Goal: Task Accomplishment & Management: Complete application form

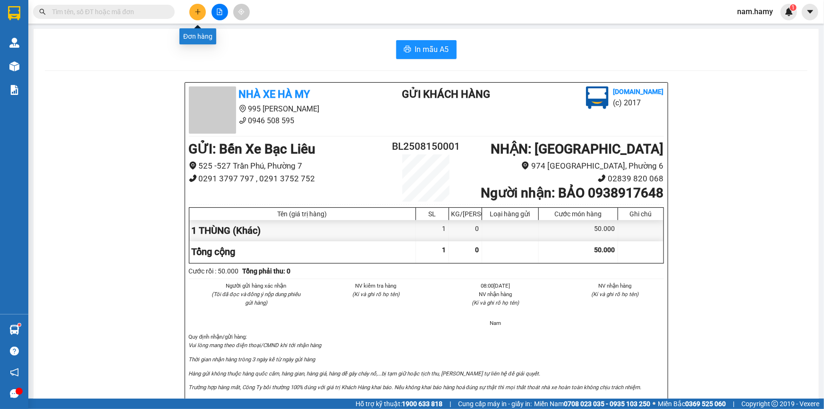
click at [193, 16] on button at bounding box center [197, 12] width 17 height 17
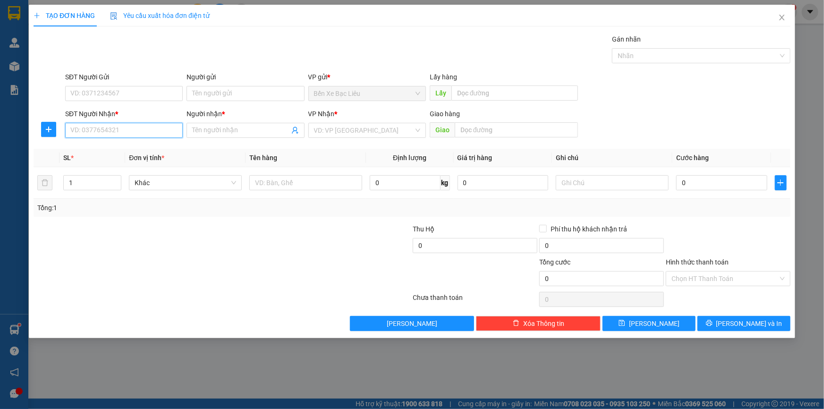
click at [138, 134] on input "SĐT Người Nhận *" at bounding box center [124, 130] width 118 height 15
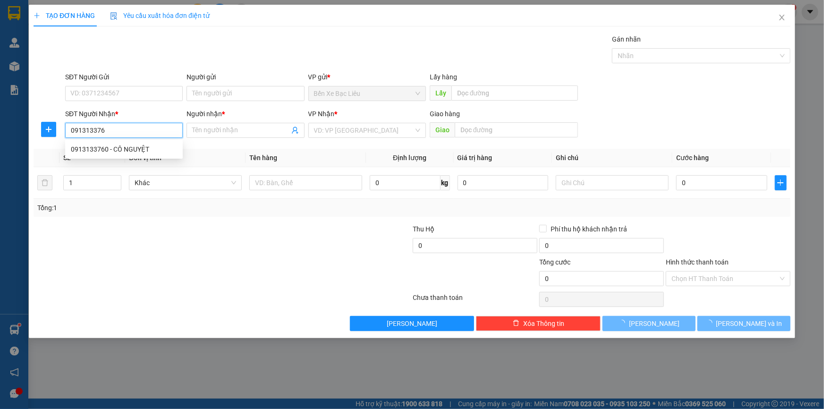
type input "0913133760"
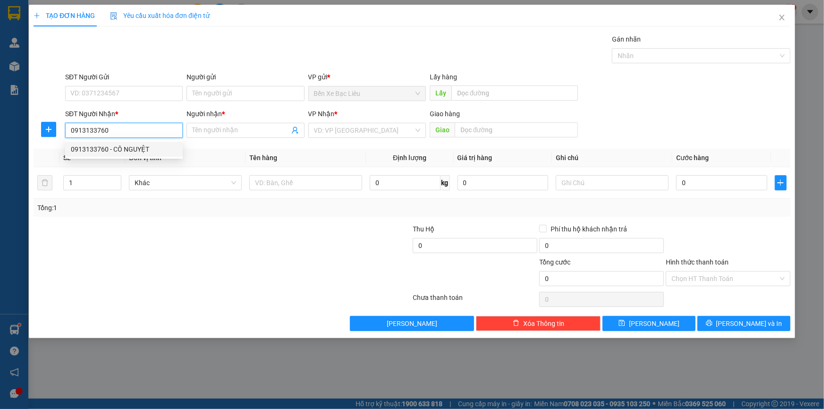
click at [137, 151] on div "0913133760 - CÔ NGUYỆT" at bounding box center [124, 149] width 106 height 10
type input "CÔ NGUYỆT"
type input "60.000"
type input "0913133760"
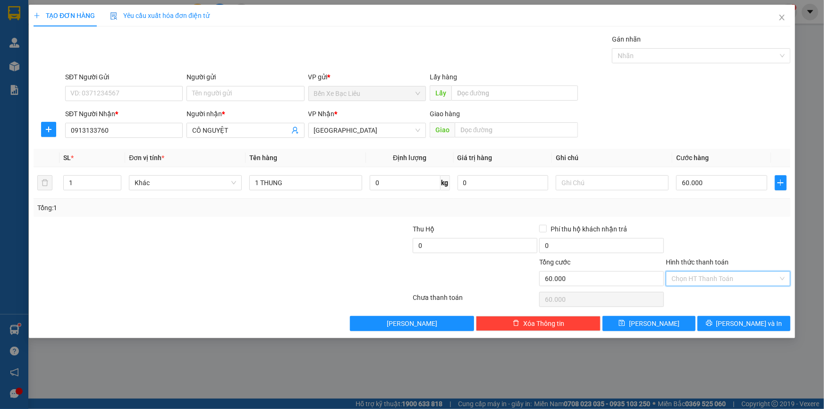
click at [741, 277] on input "Hình thức thanh toán" at bounding box center [725, 279] width 107 height 14
click at [706, 299] on div "Tại văn phòng" at bounding box center [728, 297] width 113 height 10
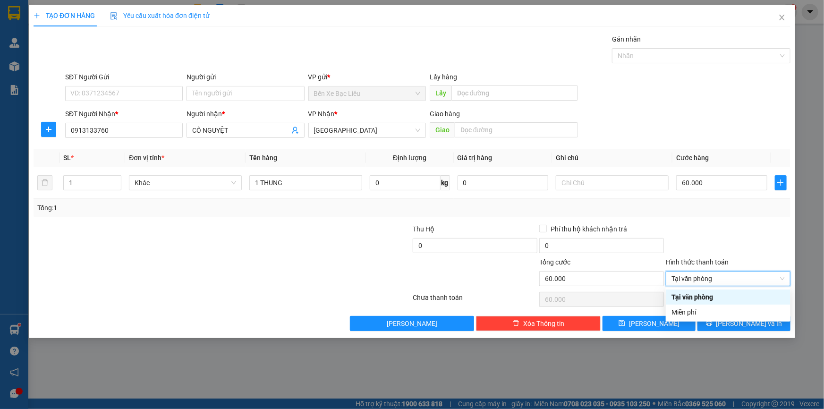
type input "0"
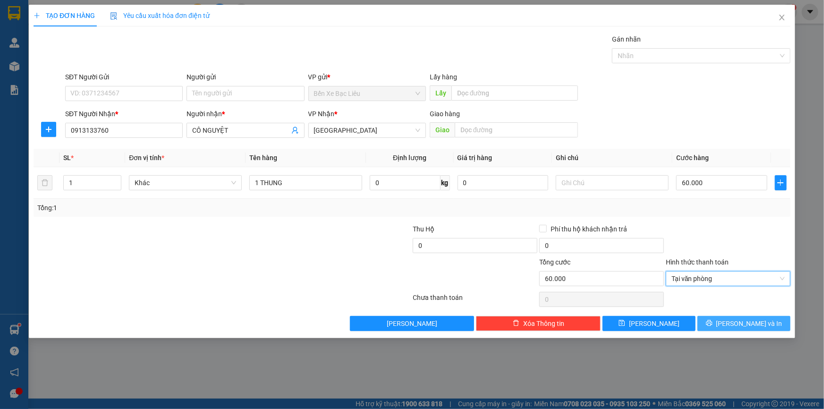
click at [744, 323] on span "[PERSON_NAME] và In" at bounding box center [750, 323] width 66 height 10
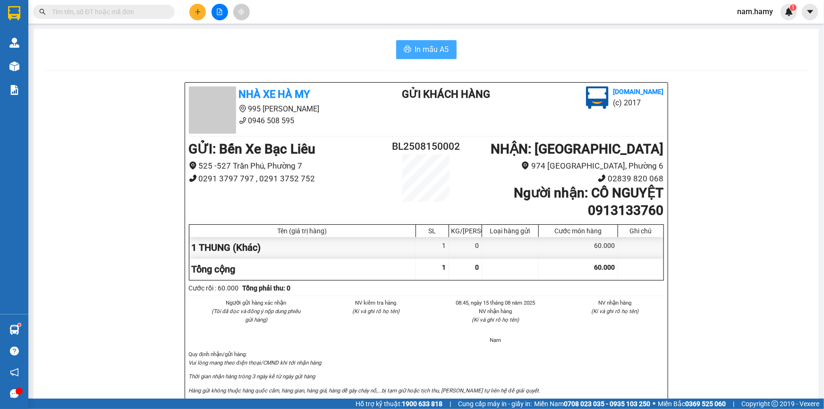
click at [424, 49] on span "In mẫu A5" at bounding box center [432, 49] width 34 height 12
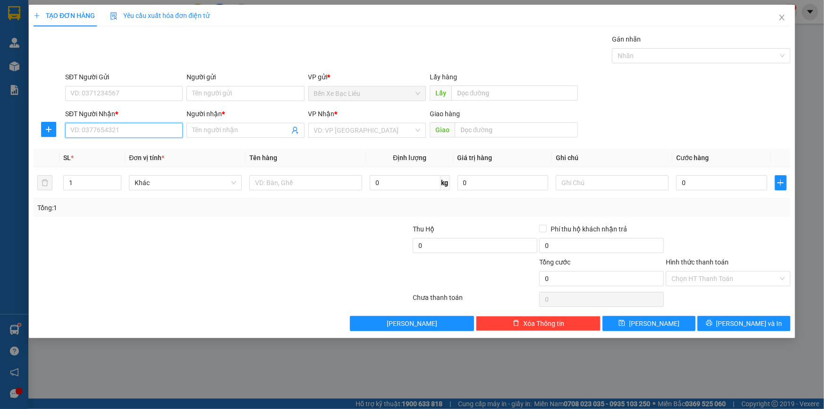
click at [141, 129] on input "SĐT Người Nhận *" at bounding box center [124, 130] width 118 height 15
click at [787, 19] on span "Close" at bounding box center [782, 18] width 26 height 26
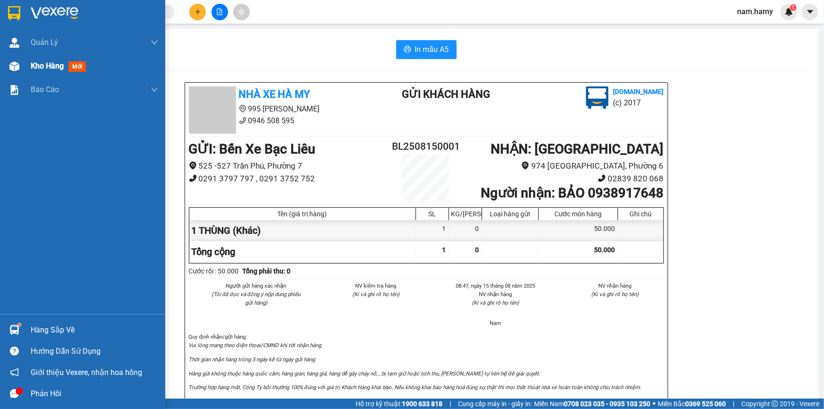
click at [36, 65] on span "Kho hàng" at bounding box center [47, 65] width 33 height 9
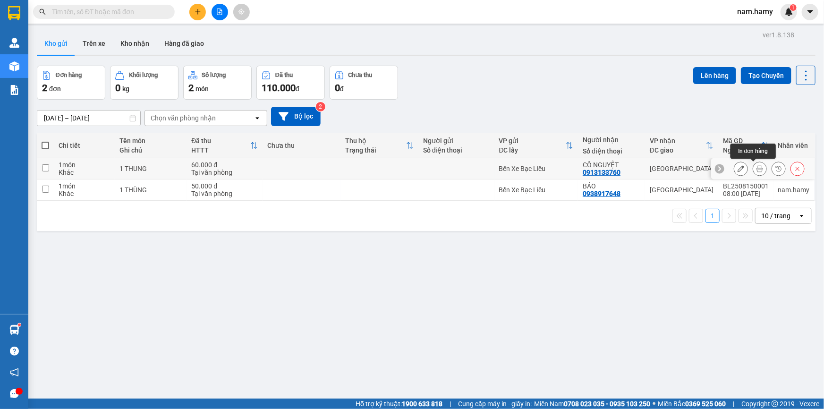
click at [754, 170] on button at bounding box center [760, 169] width 13 height 17
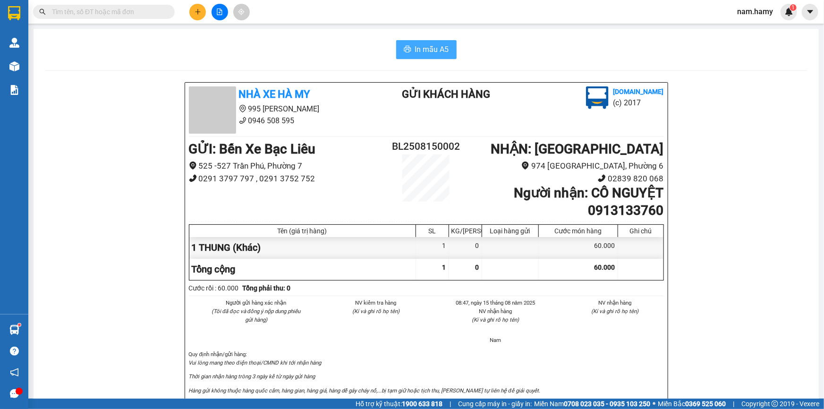
click at [432, 54] on span "In mẫu A5" at bounding box center [432, 49] width 34 height 12
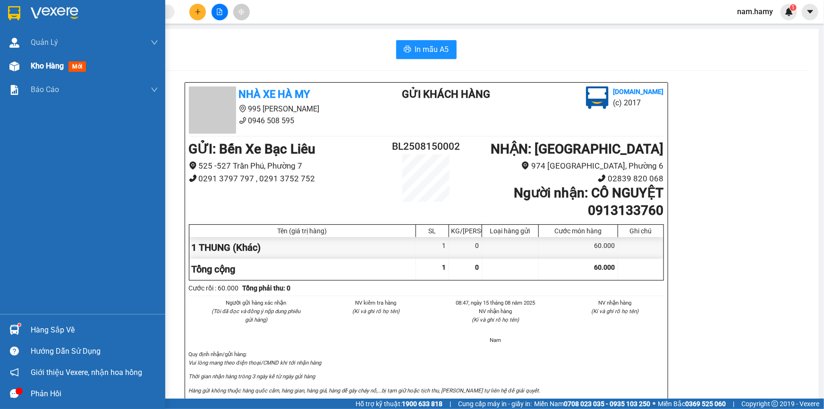
click at [59, 69] on span "Kho hàng" at bounding box center [47, 65] width 33 height 9
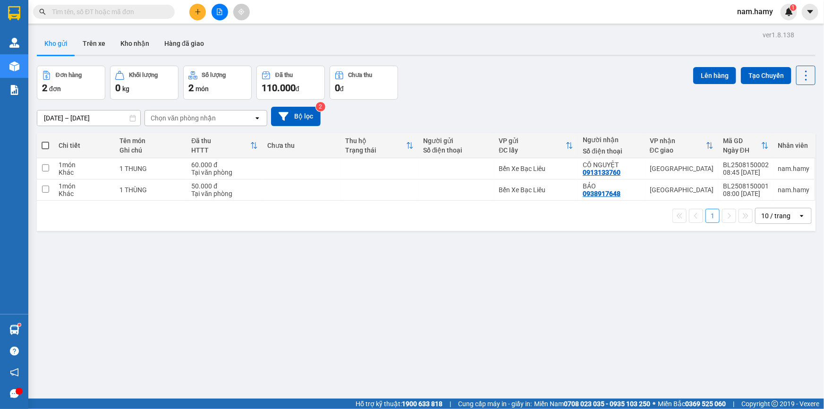
click at [44, 146] on span at bounding box center [46, 146] width 8 height 8
click at [45, 141] on input "checkbox" at bounding box center [45, 141] width 0 height 0
checkbox input "true"
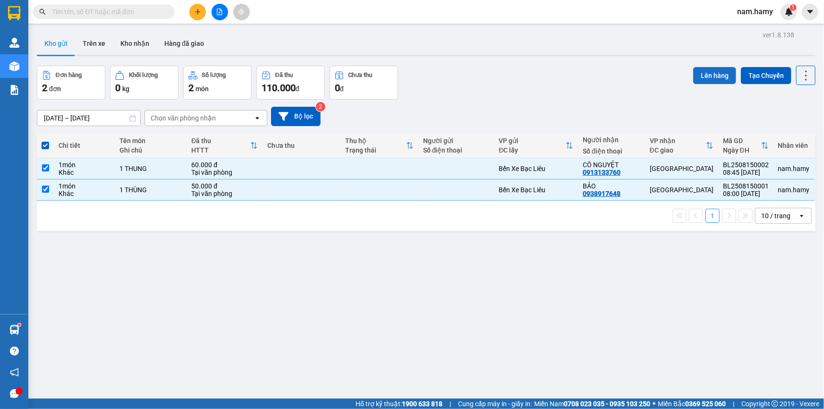
click at [710, 72] on button "Lên hàng" at bounding box center [715, 75] width 43 height 17
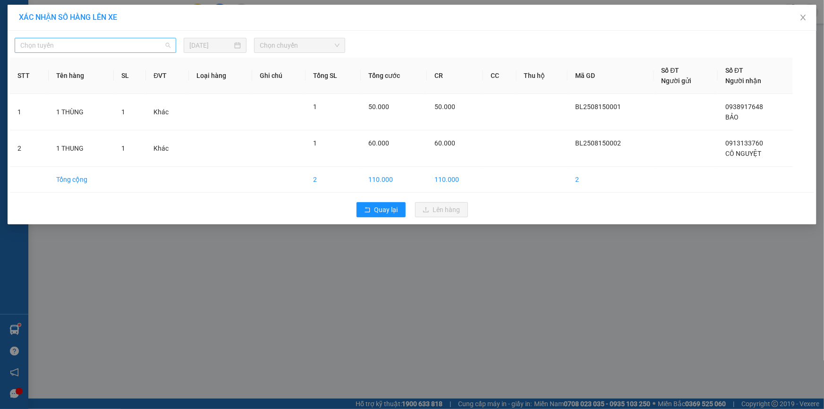
click at [159, 44] on span "Chọn tuyến" at bounding box center [95, 45] width 150 height 14
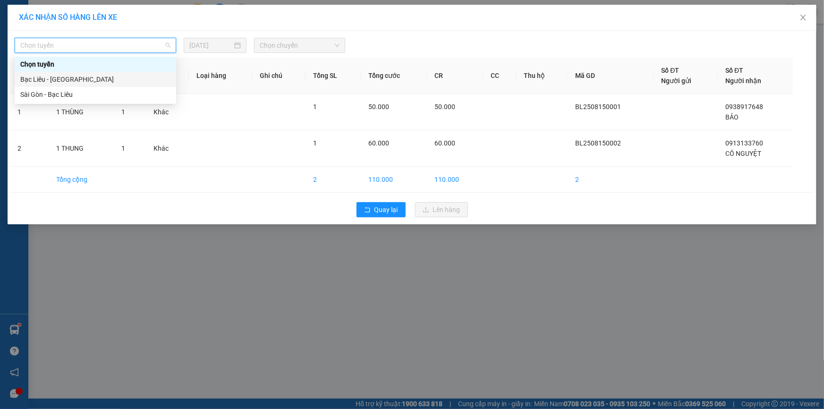
click at [161, 79] on div "Bạc Liêu - [GEOGRAPHIC_DATA]" at bounding box center [95, 79] width 150 height 10
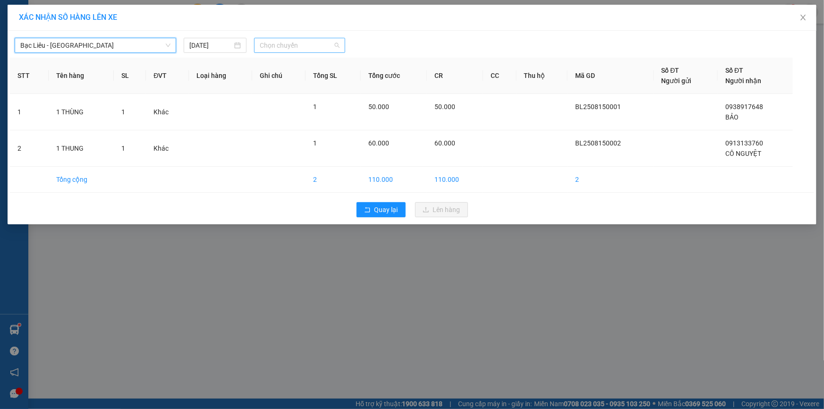
click at [280, 45] on span "Chọn chuyến" at bounding box center [300, 45] width 80 height 14
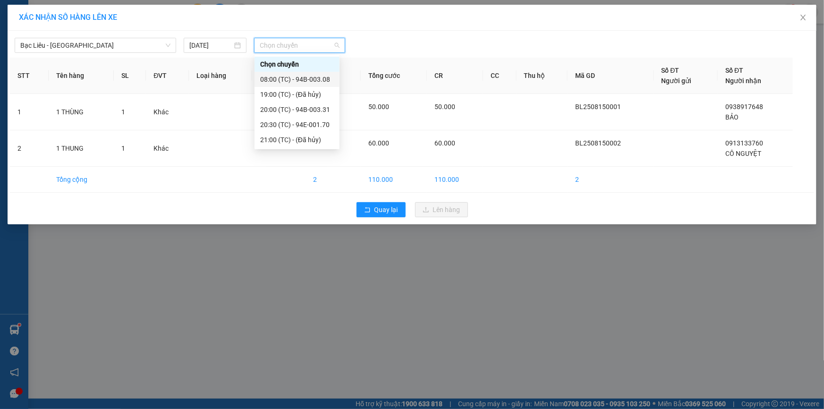
click at [287, 81] on div "08:00 (TC) - 94B-003.08" at bounding box center [297, 79] width 74 height 10
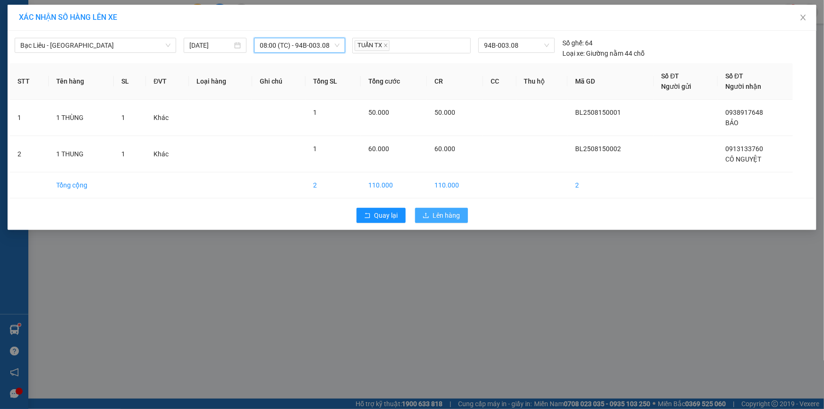
click at [432, 213] on button "Lên hàng" at bounding box center [441, 215] width 53 height 15
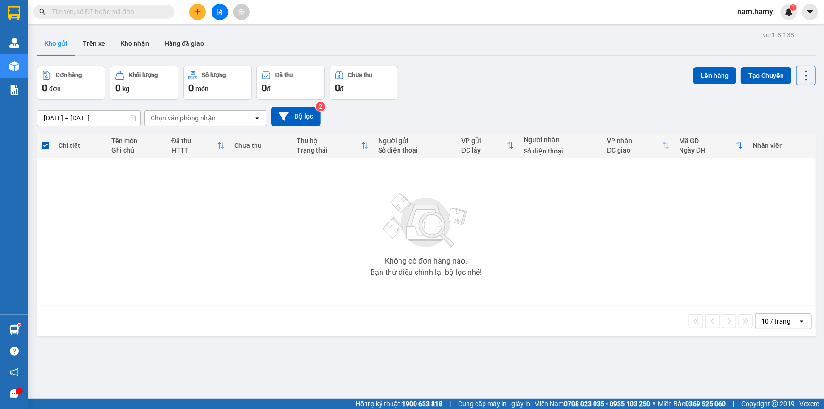
scroll to position [43, 0]
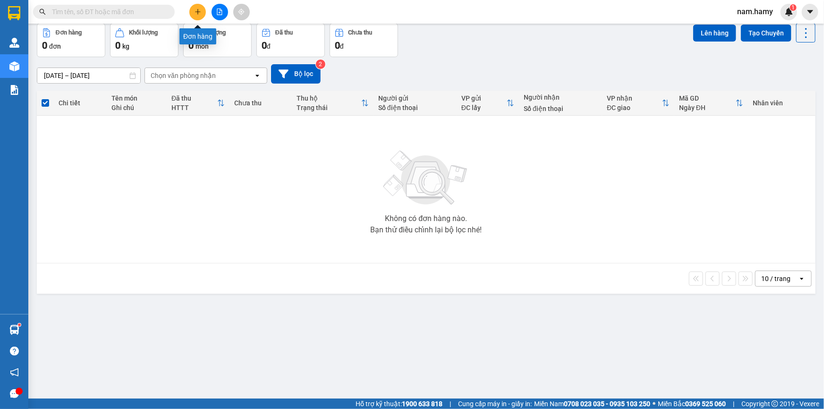
click at [195, 14] on icon "plus" at bounding box center [198, 12] width 7 height 7
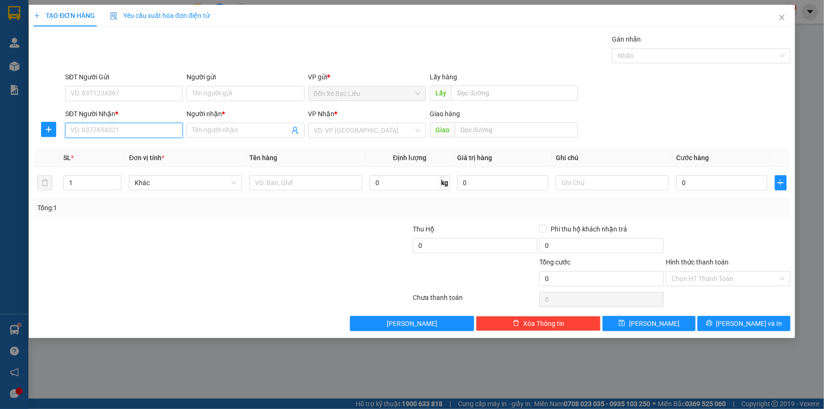
click at [147, 132] on input "SĐT Người Nhận *" at bounding box center [124, 130] width 118 height 15
click at [337, 132] on input "search" at bounding box center [364, 130] width 100 height 14
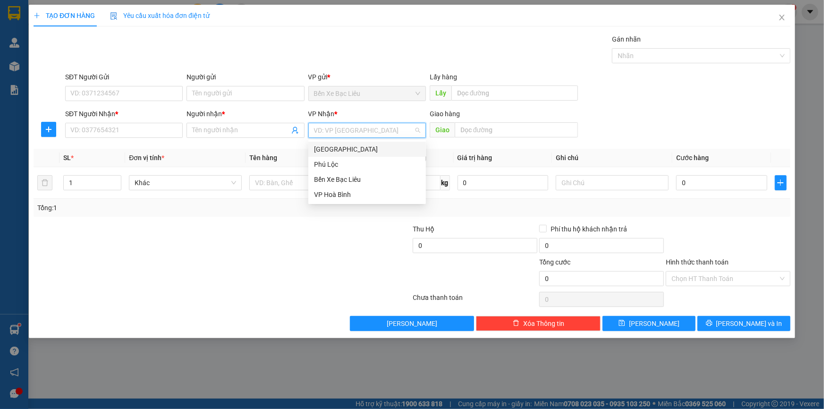
click at [343, 144] on div "[GEOGRAPHIC_DATA]" at bounding box center [367, 149] width 106 height 10
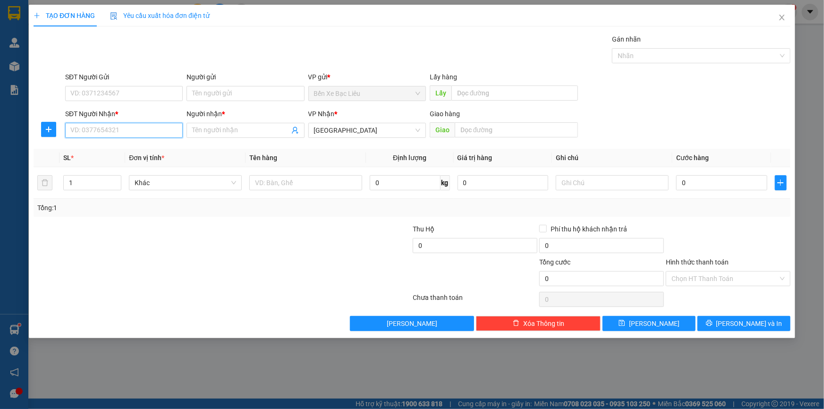
click at [129, 132] on input "SĐT Người Nhận *" at bounding box center [124, 130] width 118 height 15
click at [132, 151] on div "0944191840 - HẠNH" at bounding box center [124, 149] width 106 height 10
type input "0944191840"
type input "HẠNH"
type input "40.000"
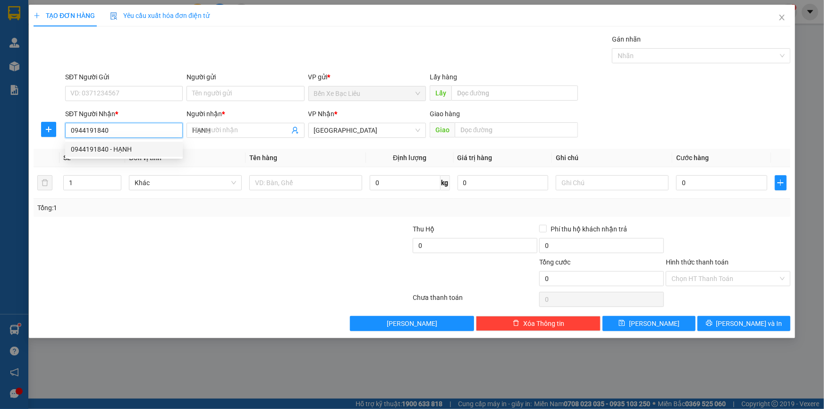
type input "40.000"
type input "0944191840"
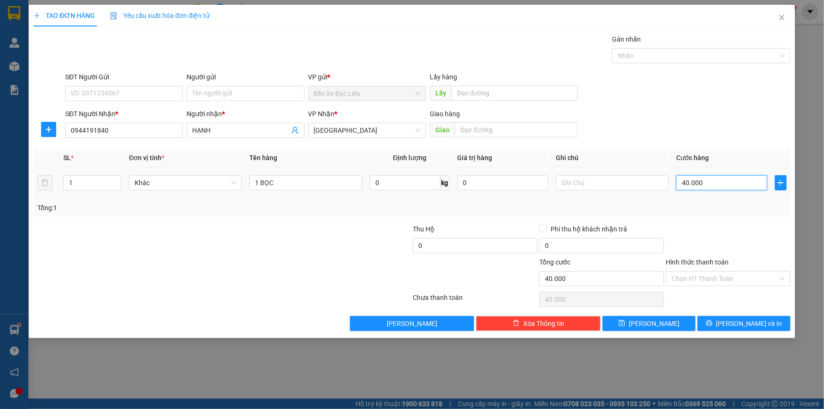
click at [714, 188] on input "40.000" at bounding box center [722, 182] width 91 height 15
type input "0"
click at [680, 180] on input "0" at bounding box center [722, 182] width 91 height 15
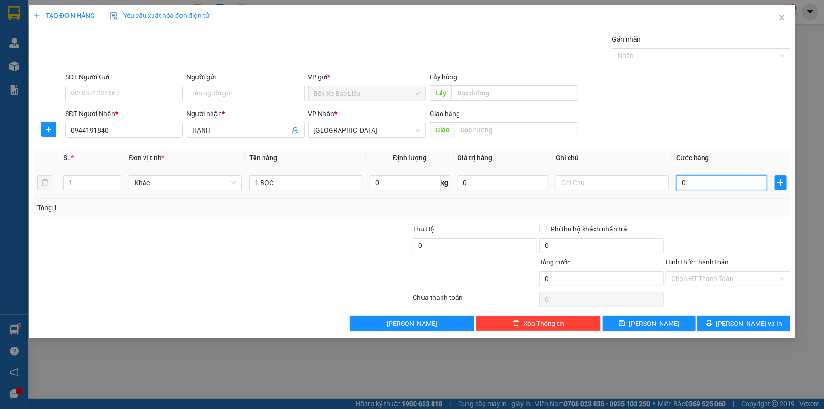
type input "30"
type input "30.000"
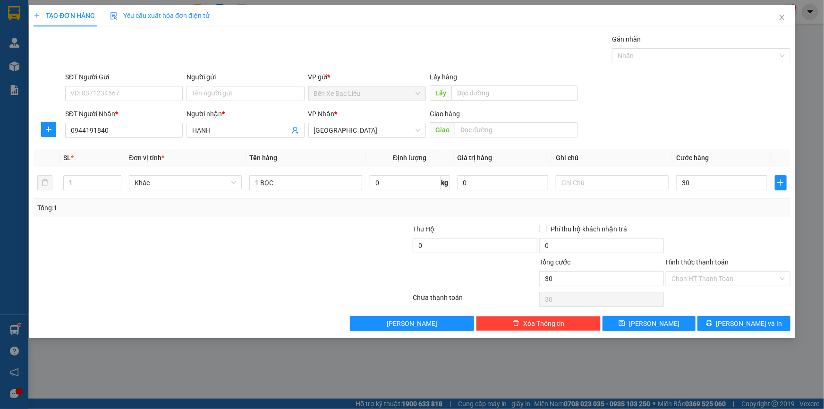
type input "30.000"
click at [727, 225] on div at bounding box center [728, 240] width 127 height 33
click at [717, 277] on input "Hình thức thanh toán" at bounding box center [725, 279] width 107 height 14
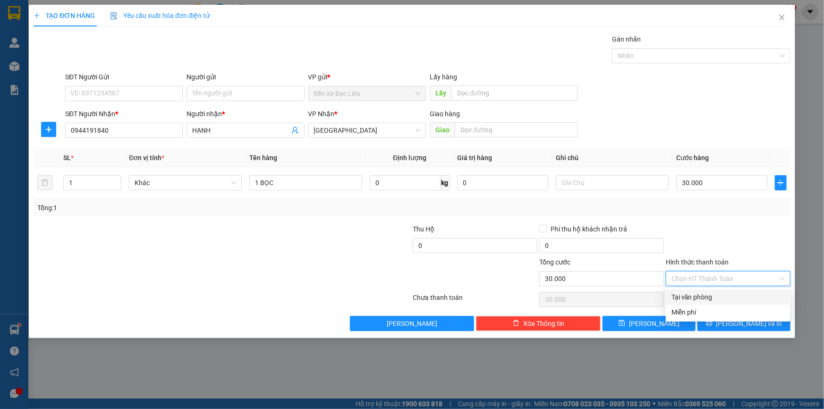
click at [727, 296] on div "Tại văn phòng" at bounding box center [728, 297] width 113 height 10
type input "0"
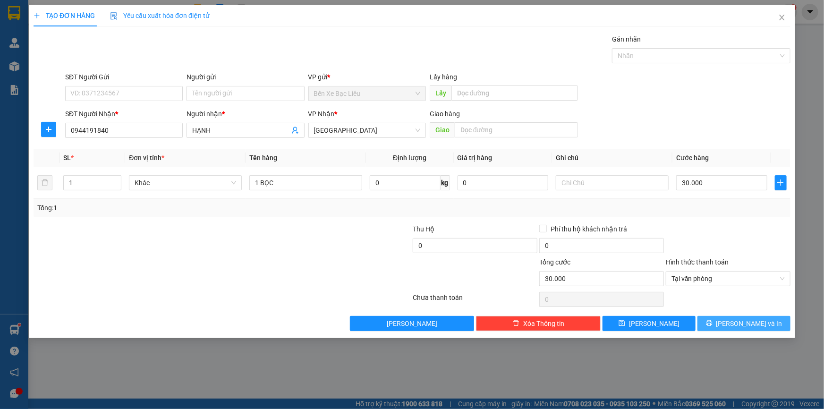
click at [766, 330] on button "[PERSON_NAME] và In" at bounding box center [744, 323] width 93 height 15
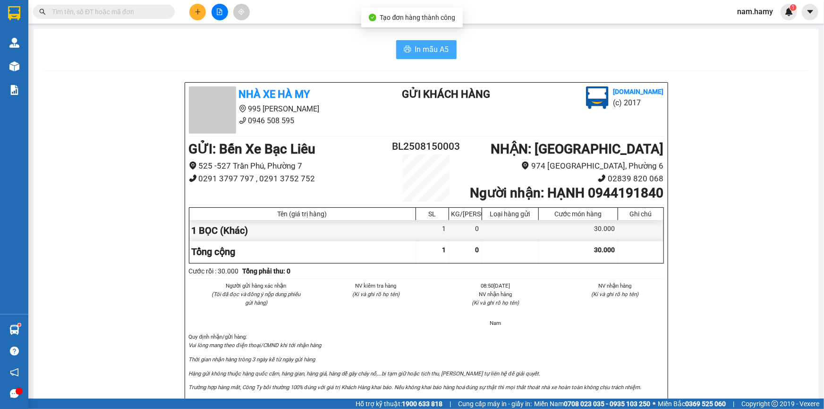
click at [429, 49] on span "In mẫu A5" at bounding box center [432, 49] width 34 height 12
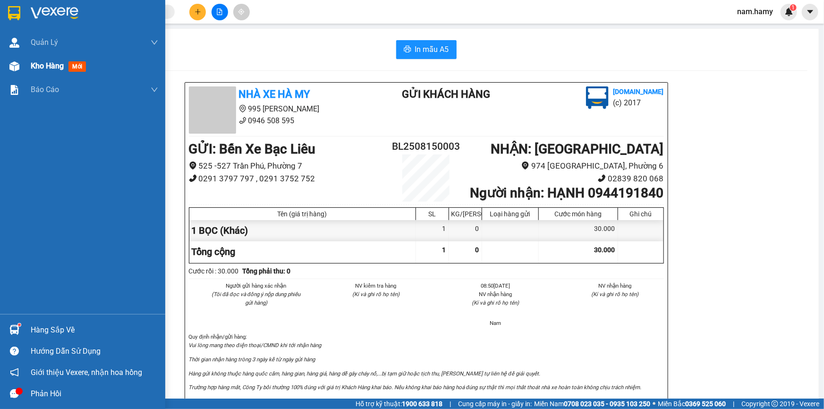
click at [28, 63] on div "Kho hàng mới" at bounding box center [82, 66] width 165 height 24
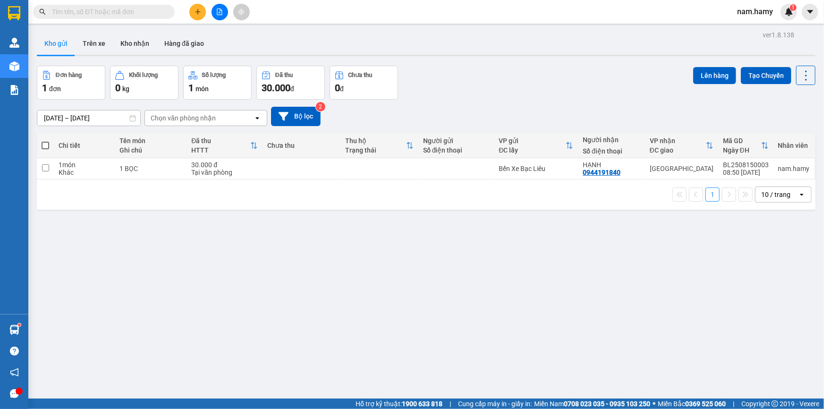
click at [47, 145] on span at bounding box center [46, 146] width 8 height 8
click at [45, 141] on input "checkbox" at bounding box center [45, 141] width 0 height 0
checkbox input "true"
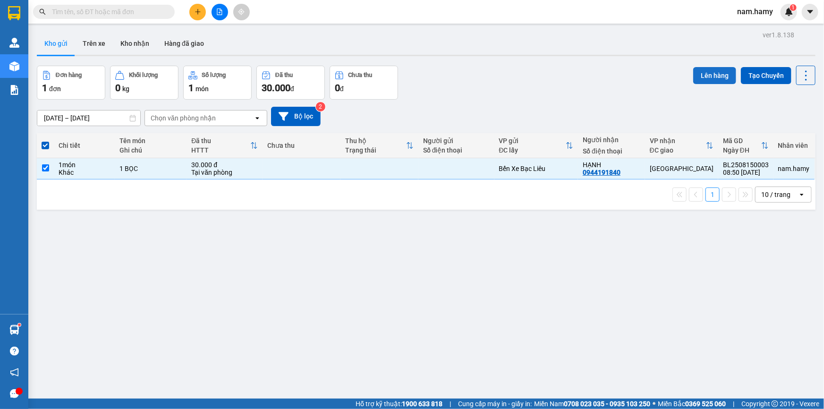
click at [702, 73] on button "Lên hàng" at bounding box center [715, 75] width 43 height 17
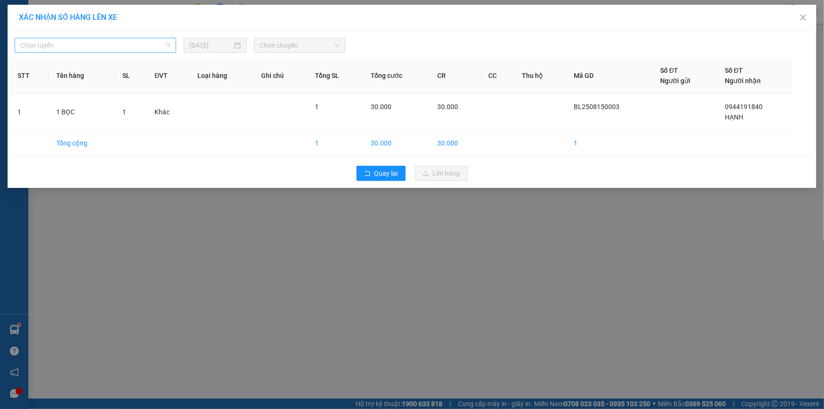
click at [120, 43] on span "Chọn tuyến" at bounding box center [95, 45] width 150 height 14
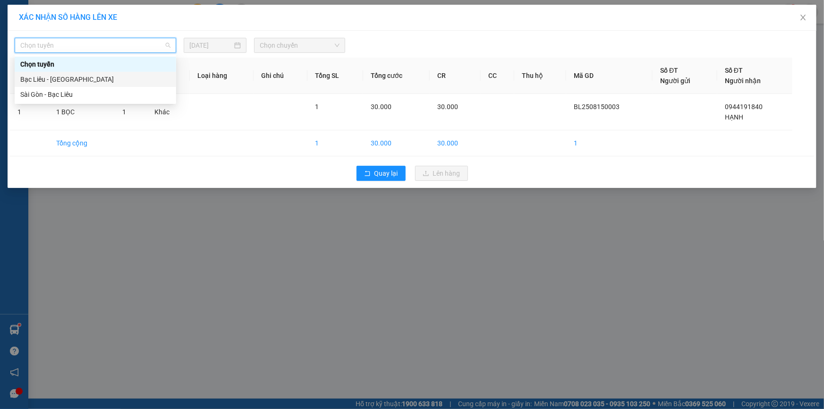
click at [125, 77] on div "Bạc Liêu - [GEOGRAPHIC_DATA]" at bounding box center [95, 79] width 150 height 10
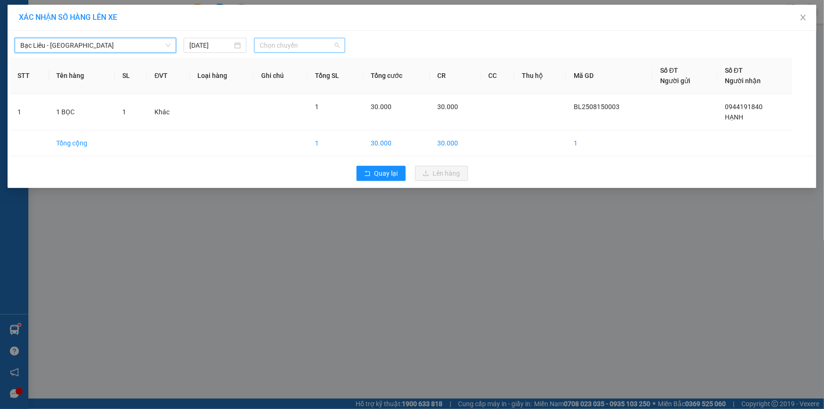
click at [300, 44] on span "Chọn chuyến" at bounding box center [300, 45] width 80 height 14
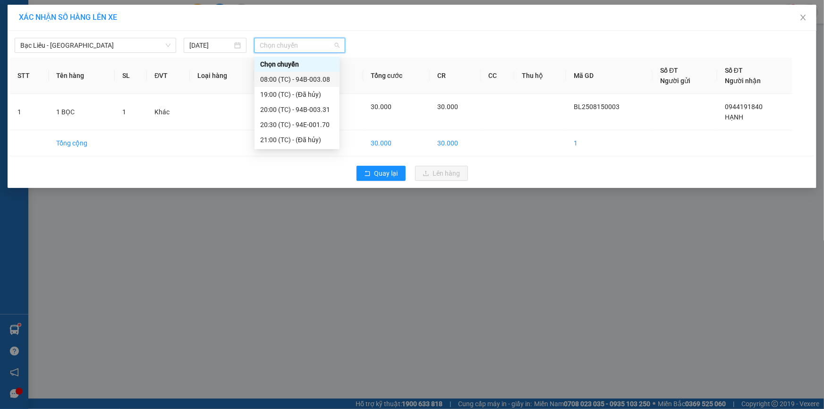
click at [299, 79] on div "08:00 (TC) - 94B-003.08" at bounding box center [297, 79] width 74 height 10
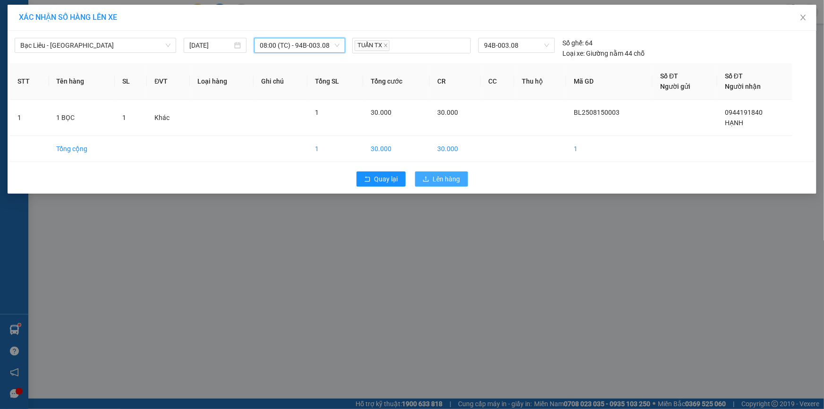
click at [451, 180] on span "Lên hàng" at bounding box center [446, 179] width 27 height 10
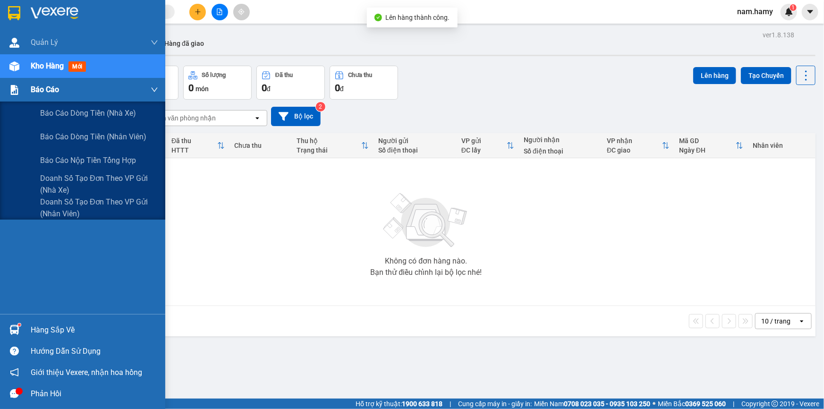
click at [6, 88] on div at bounding box center [14, 90] width 17 height 17
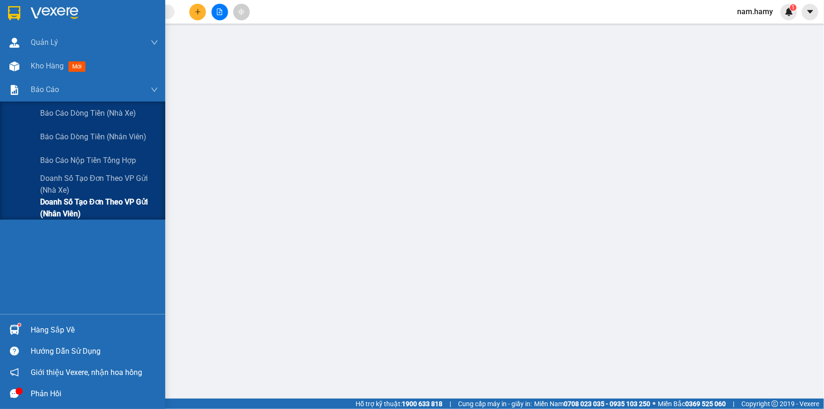
click at [132, 206] on span "Doanh số tạo đơn theo VP gửi (nhân viên)" at bounding box center [99, 208] width 118 height 24
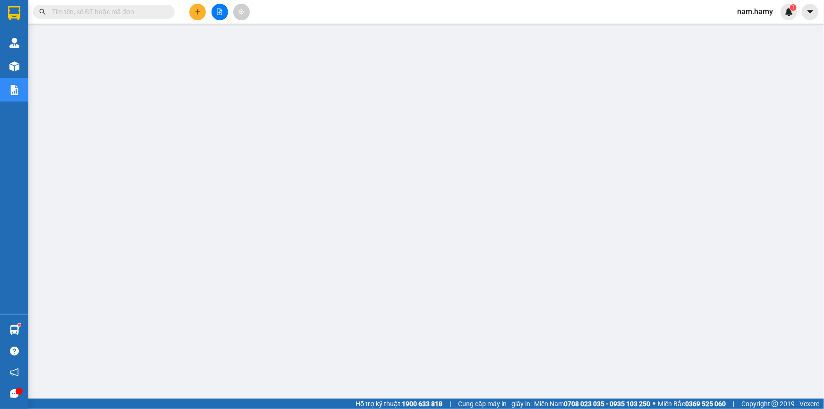
click at [200, 9] on icon "plus" at bounding box center [198, 12] width 7 height 7
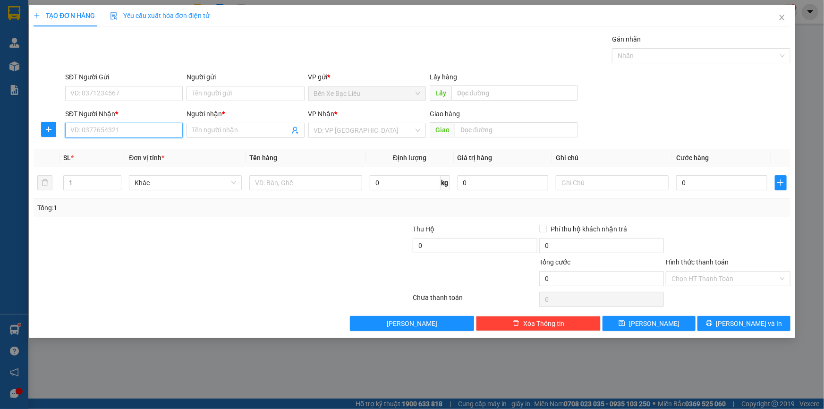
click at [162, 129] on input "SĐT Người Nhận *" at bounding box center [124, 130] width 118 height 15
click at [253, 126] on input "Người nhận *" at bounding box center [240, 130] width 97 height 10
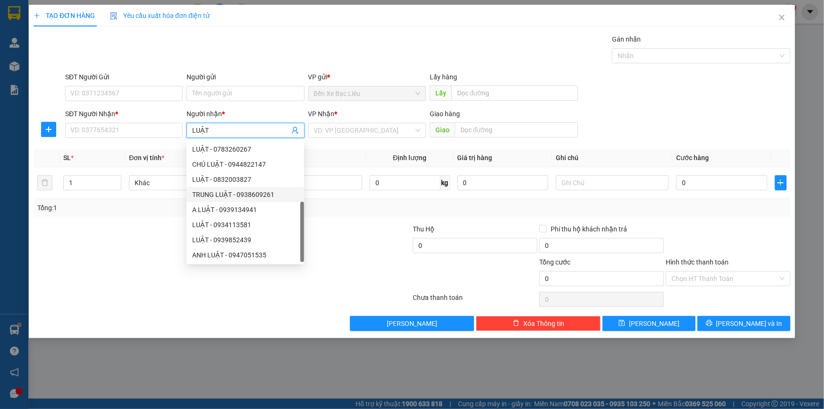
scroll to position [30, 0]
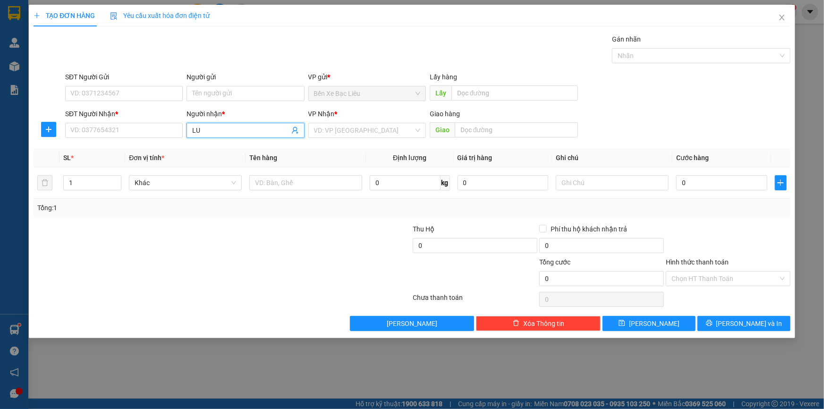
type input "L"
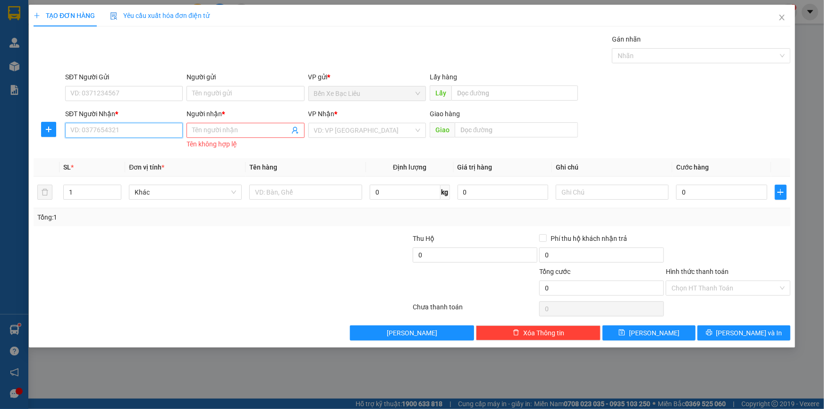
click at [132, 130] on input "SĐT Người Nhận *" at bounding box center [124, 130] width 118 height 15
type input "0935547096"
click at [132, 152] on div "0935547096 - ANH LUẬT" at bounding box center [124, 149] width 106 height 10
type input "ANH LUẬT"
type input "30.000"
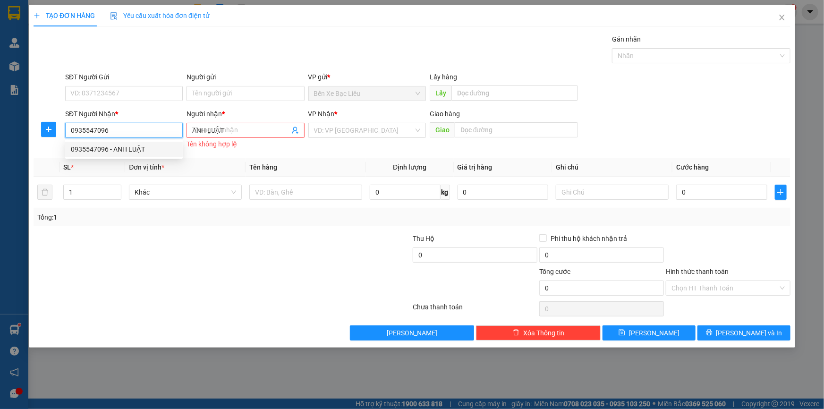
type input "30.000"
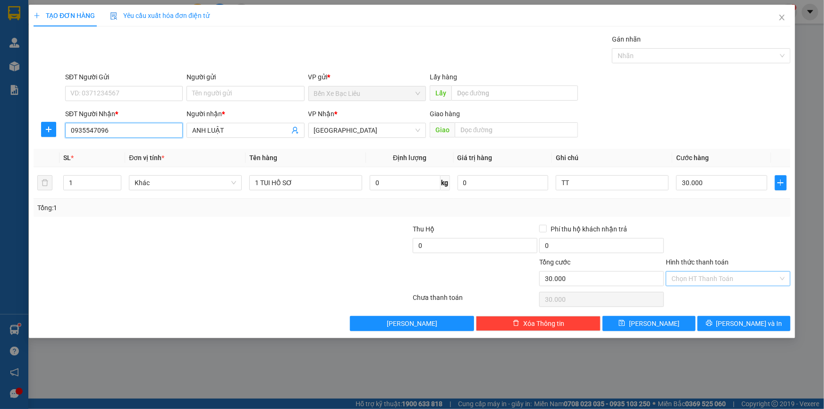
type input "0935547096"
click at [752, 273] on input "Hình thức thanh toán" at bounding box center [725, 279] width 107 height 14
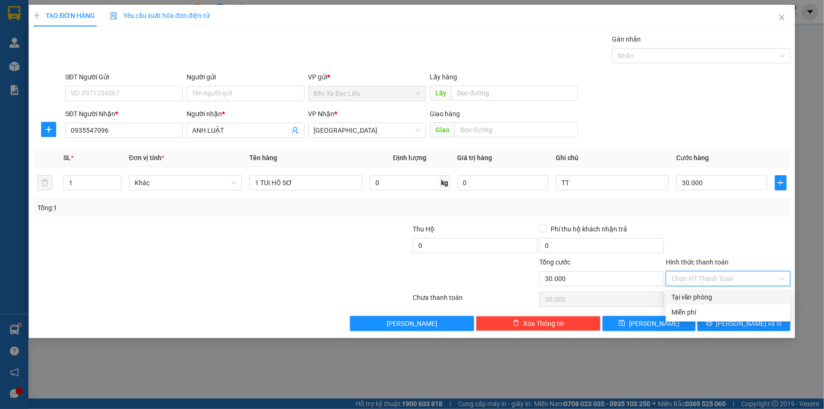
click at [747, 296] on div "Tại văn phòng" at bounding box center [728, 297] width 113 height 10
type input "0"
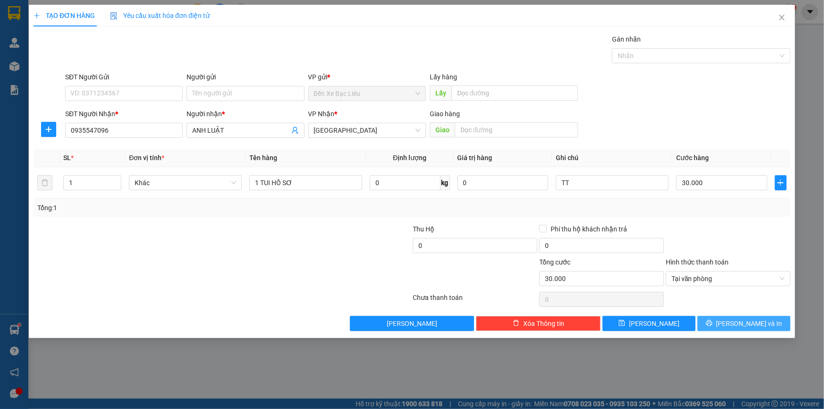
click at [780, 324] on button "[PERSON_NAME] và In" at bounding box center [744, 323] width 93 height 15
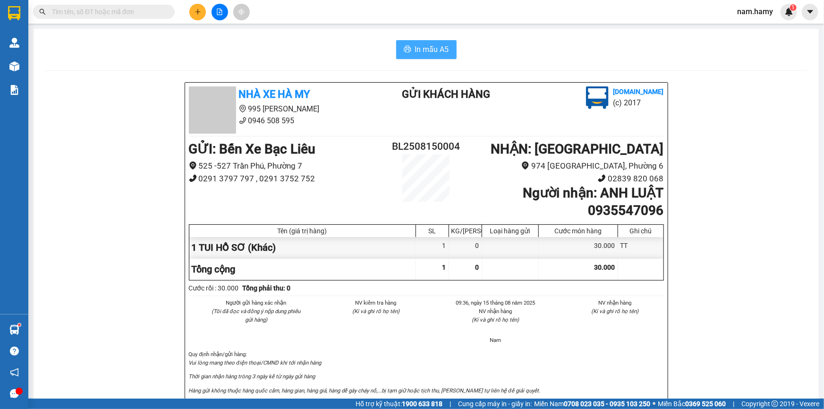
click at [403, 43] on button "In mẫu A5" at bounding box center [426, 49] width 60 height 19
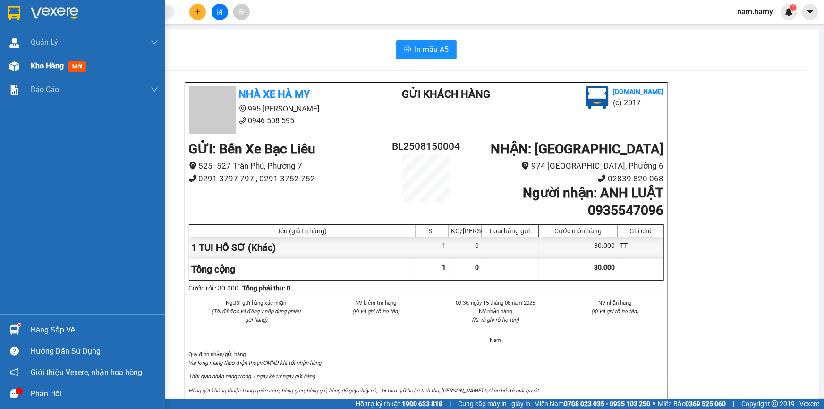
click at [23, 69] on div "Kho hàng mới" at bounding box center [82, 66] width 165 height 24
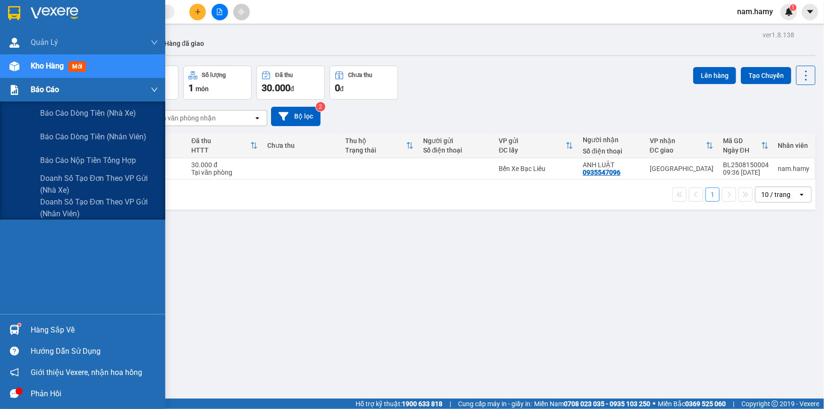
click at [35, 92] on span "Báo cáo" at bounding box center [45, 90] width 28 height 12
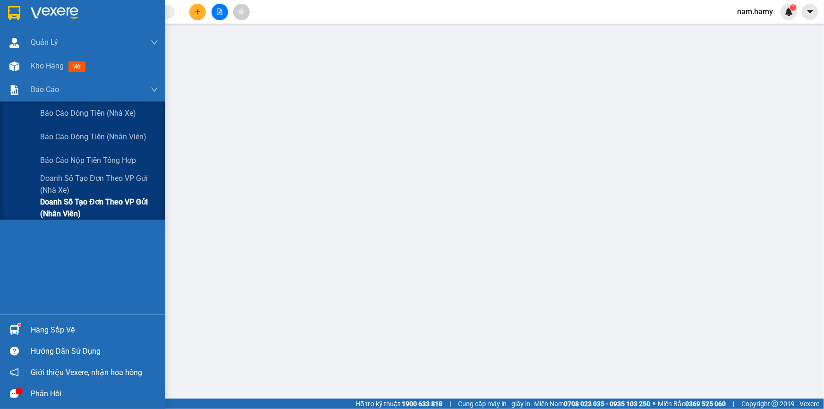
click at [73, 213] on span "Doanh số tạo đơn theo VP gửi (nhân viên)" at bounding box center [99, 208] width 118 height 24
